Goal: Task Accomplishment & Management: Manage account settings

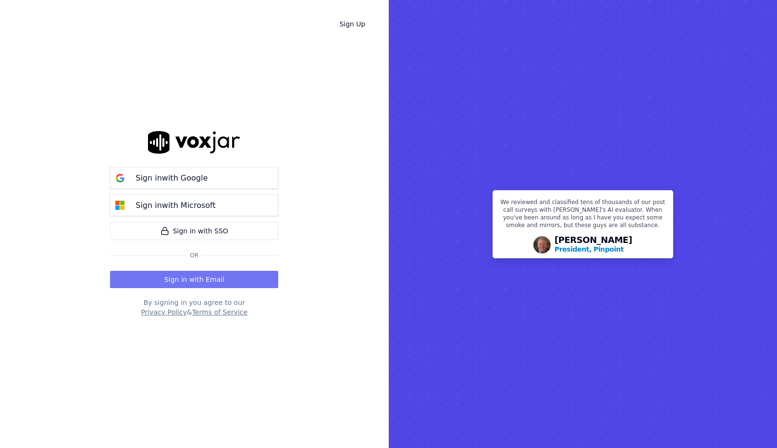
click at [172, 274] on button "Sign in with Email" at bounding box center [194, 279] width 168 height 17
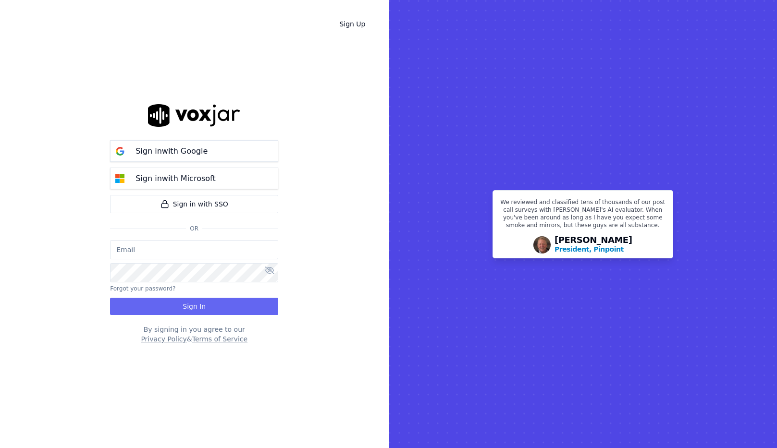
type input "salvarez@asilpc.com"
click at [198, 303] on button "Sign In" at bounding box center [194, 306] width 168 height 17
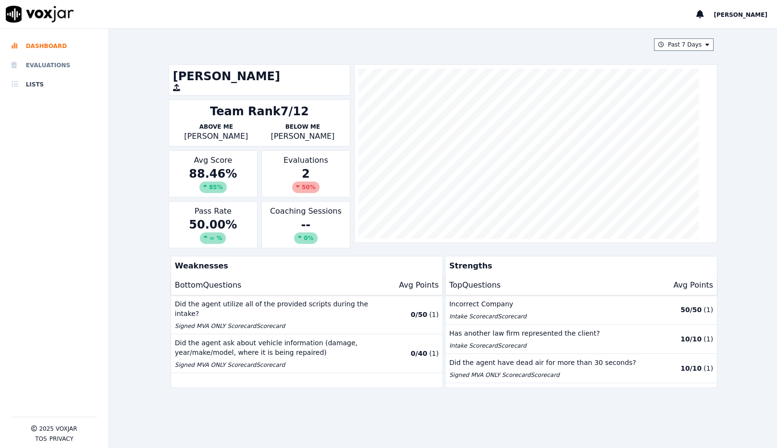
click at [41, 66] on li "Evaluations" at bounding box center [55, 65] width 86 height 19
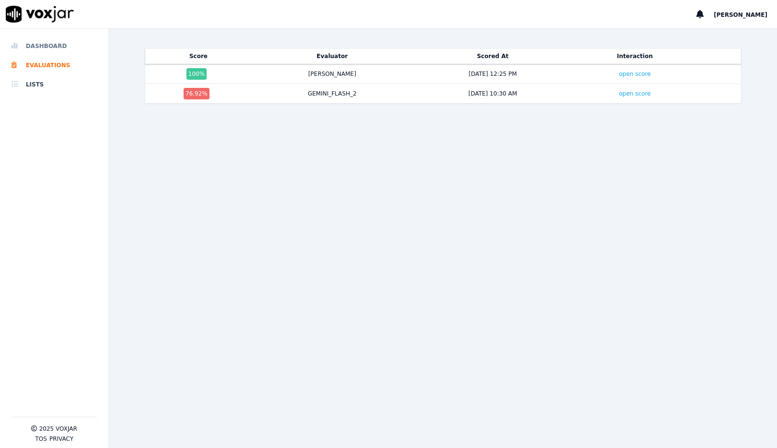
click at [48, 48] on li "Dashboard" at bounding box center [55, 46] width 86 height 19
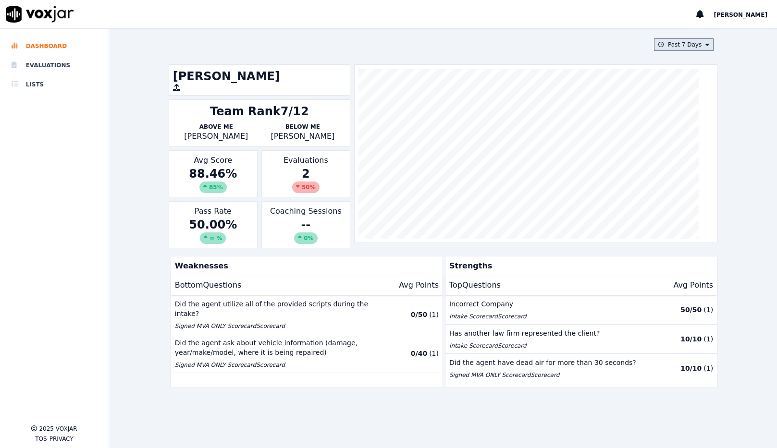
click at [670, 43] on button "Past 7 Days" at bounding box center [684, 44] width 60 height 12
click at [669, 109] on div "Past 30 Days" at bounding box center [687, 109] width 37 height 8
click at [690, 163] on button "Add" at bounding box center [699, 155] width 19 height 15
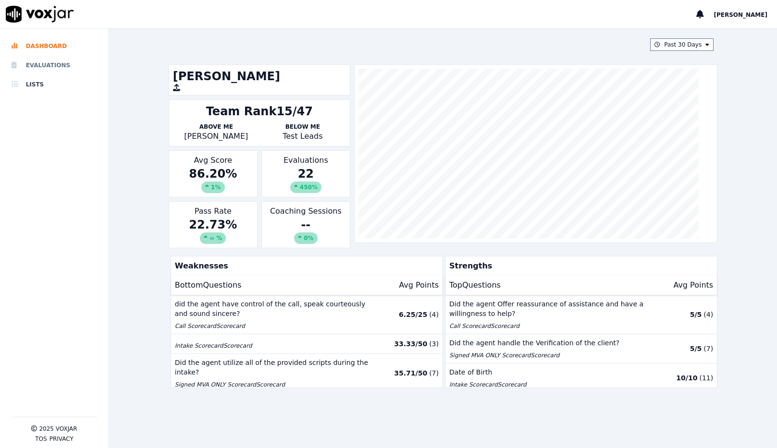
click at [50, 71] on li "Evaluations" at bounding box center [55, 65] width 86 height 19
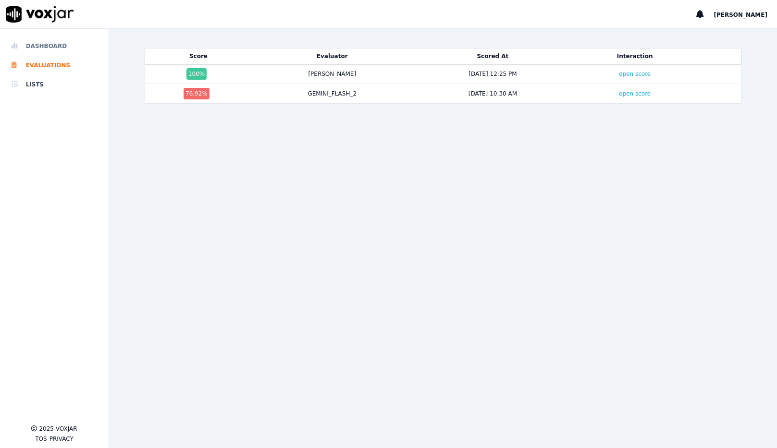
click at [47, 45] on li "Dashboard" at bounding box center [55, 46] width 86 height 19
